Goal: Check status: Check status

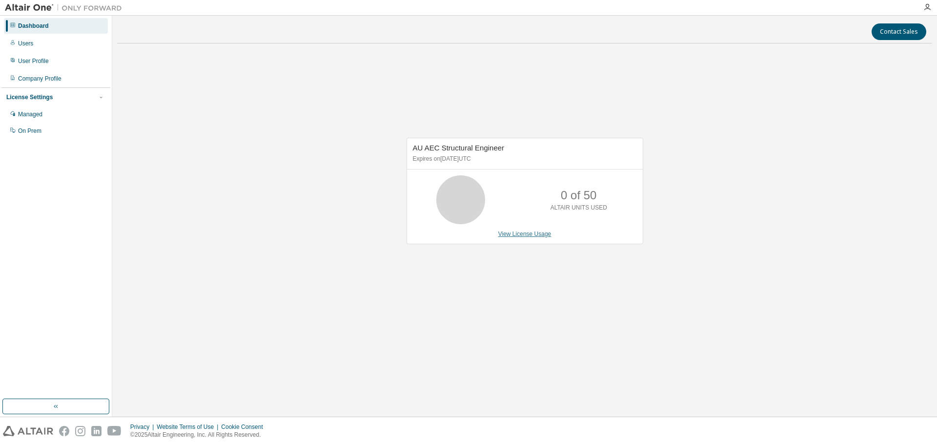
click at [534, 235] on link "View License Usage" at bounding box center [524, 233] width 53 height 7
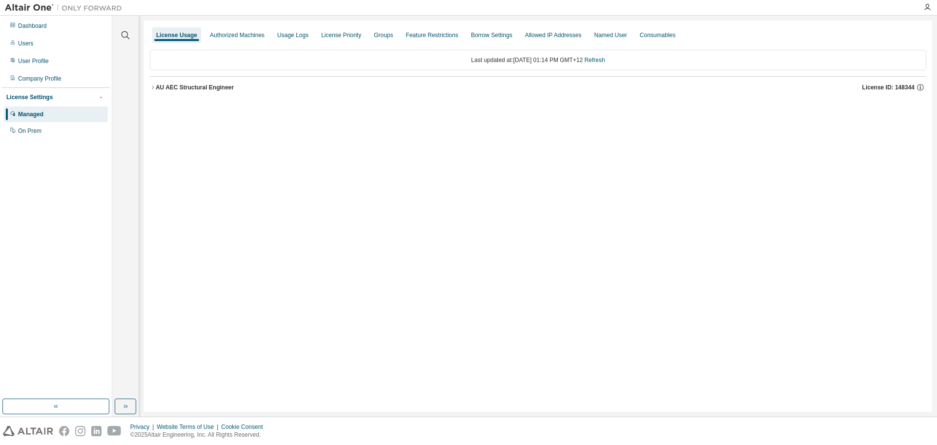
click at [151, 90] on button "AU AEC Structural Engineer License ID: 148344" at bounding box center [538, 87] width 776 height 21
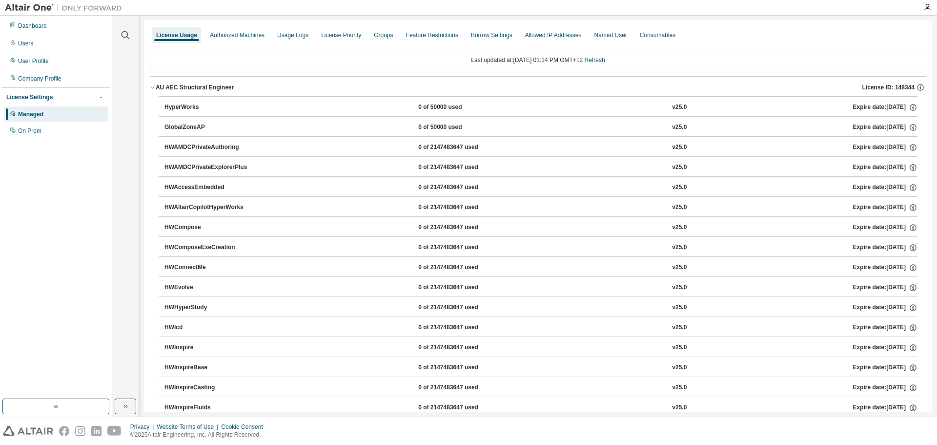
click at [154, 90] on icon "button" at bounding box center [153, 87] width 6 height 6
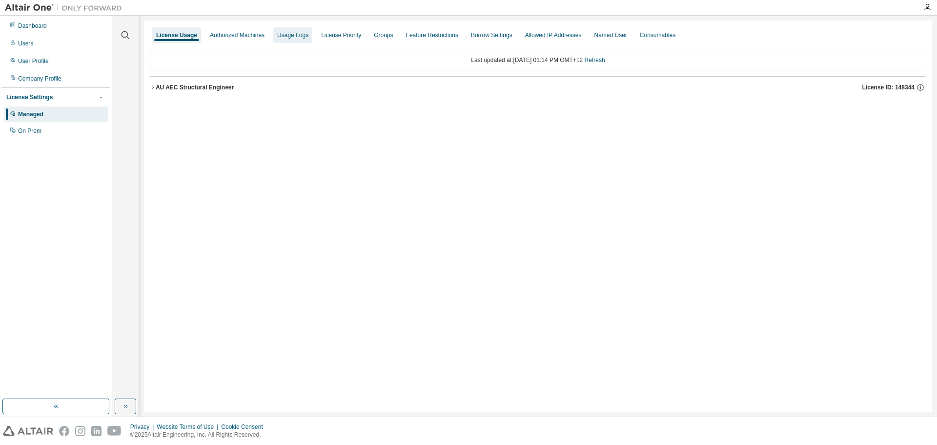
click at [247, 37] on div "Authorized Machines" at bounding box center [237, 35] width 55 height 8
